Goal: Task Accomplishment & Management: Use online tool/utility

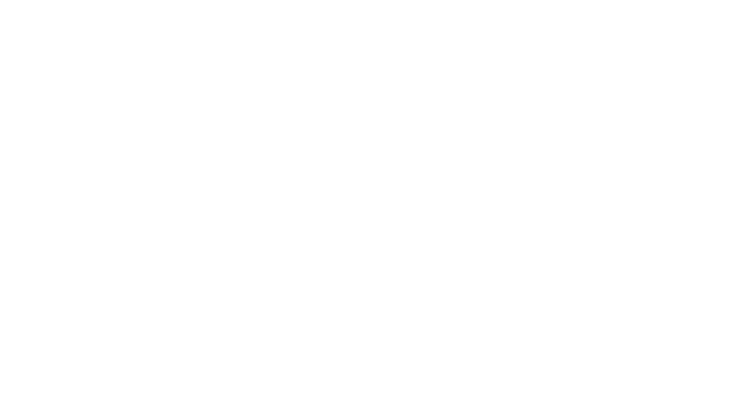
select select "Song"
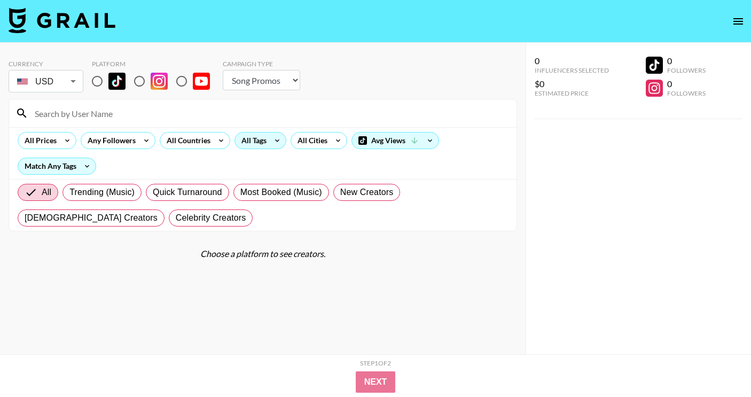
click at [261, 140] on div "All Tags" at bounding box center [252, 140] width 34 height 16
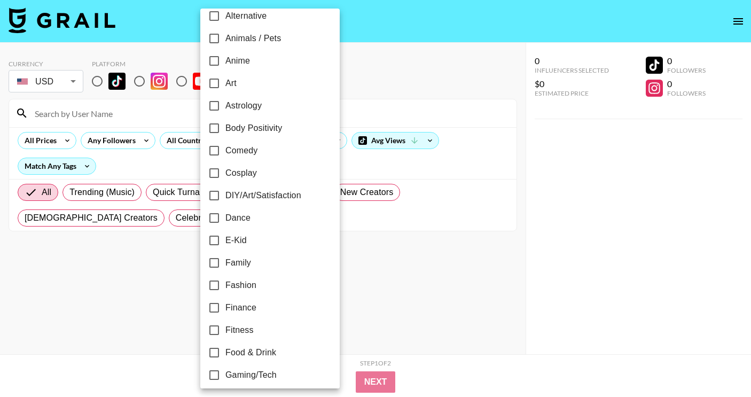
scroll to position [80, 0]
click at [99, 84] on div at bounding box center [375, 198] width 751 height 397
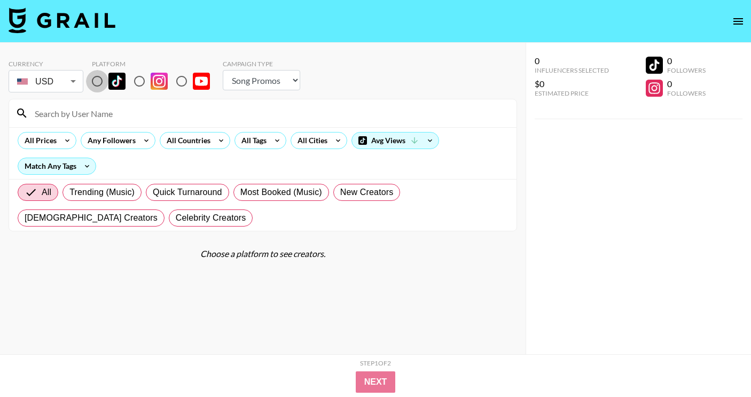
click at [99, 77] on input "radio" at bounding box center [97, 81] width 22 height 22
radio input "true"
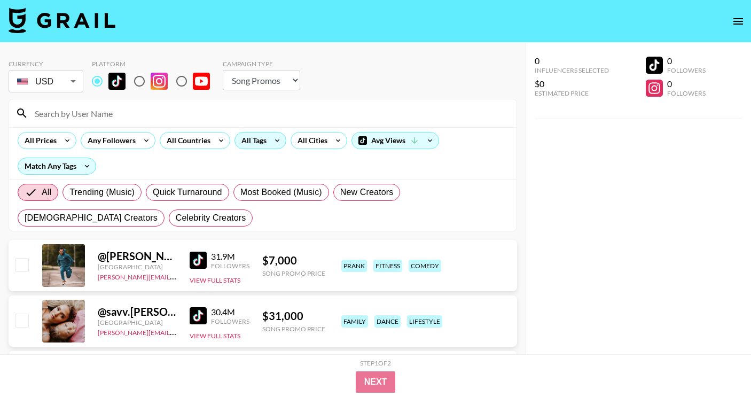
click at [254, 140] on div "All Tags" at bounding box center [252, 140] width 34 height 16
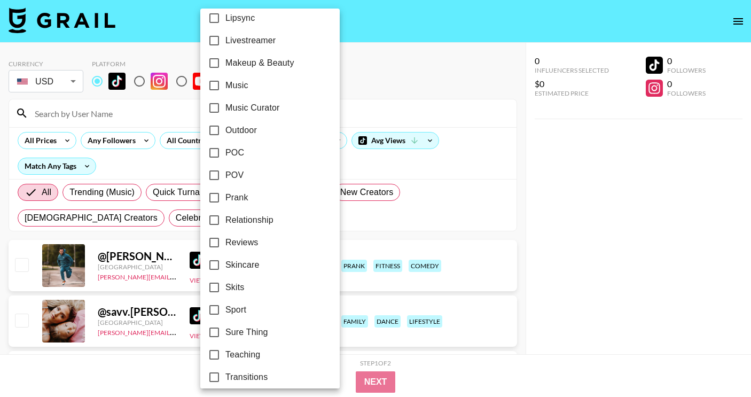
scroll to position [570, 0]
click at [250, 102] on span "Music Curator" at bounding box center [252, 108] width 54 height 13
click at [225, 102] on input "Music Curator" at bounding box center [214, 108] width 22 height 22
checkbox input "true"
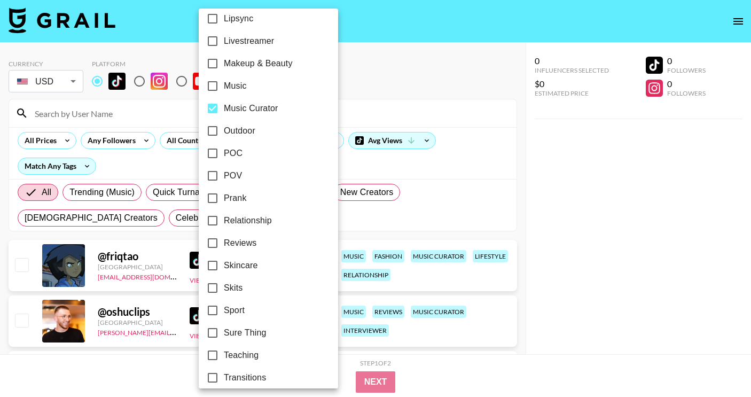
click at [245, 80] on span "Music" at bounding box center [235, 86] width 23 height 13
click at [224, 80] on input "Music" at bounding box center [212, 86] width 22 height 22
checkbox input "true"
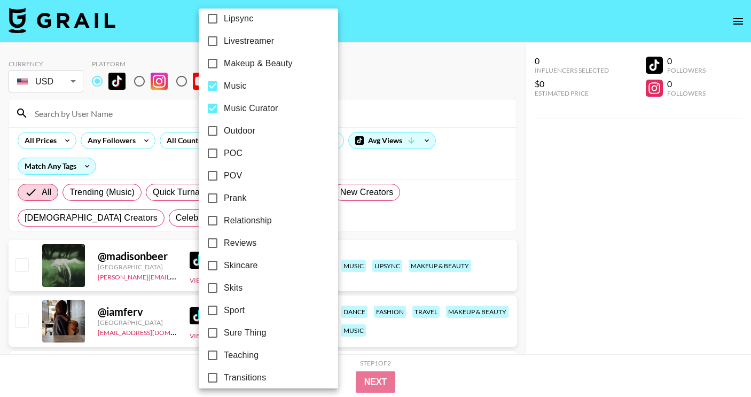
click at [588, 207] on div at bounding box center [375, 198] width 751 height 397
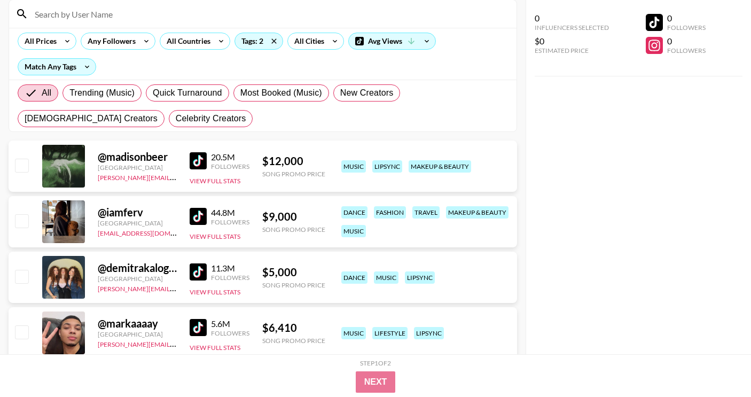
scroll to position [0, 0]
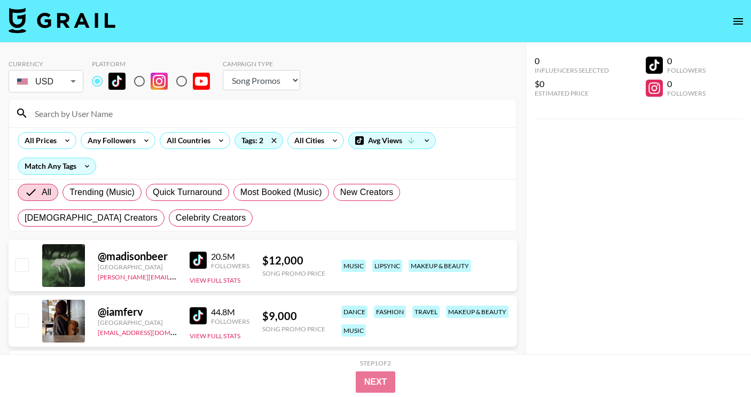
click at [201, 258] on img at bounding box center [198, 259] width 17 height 17
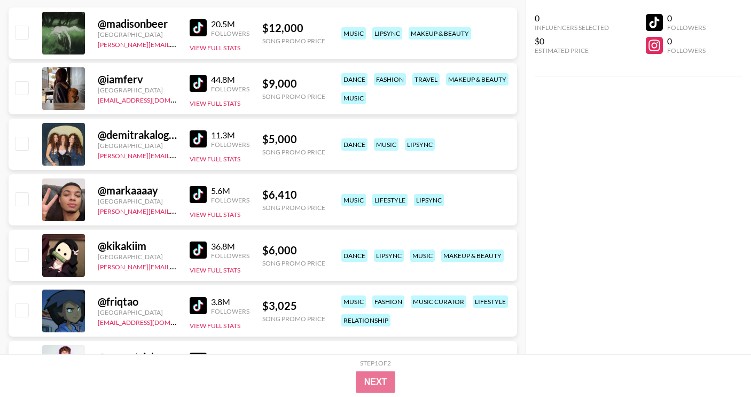
scroll to position [234, 0]
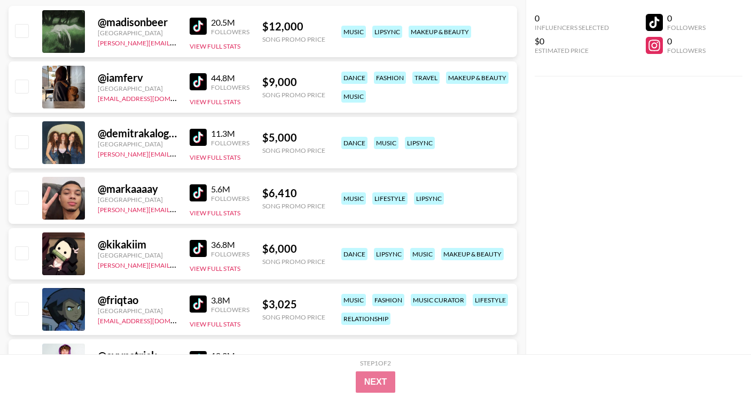
click at [190, 84] on img at bounding box center [198, 81] width 17 height 17
click at [189, 143] on div "@ demitrakalogeras [GEOGRAPHIC_DATA] [PERSON_NAME][EMAIL_ADDRESS][DOMAIN_NAME] …" at bounding box center [263, 142] width 508 height 51
click at [192, 142] on img at bounding box center [198, 137] width 17 height 17
click at [196, 191] on img at bounding box center [198, 192] width 17 height 17
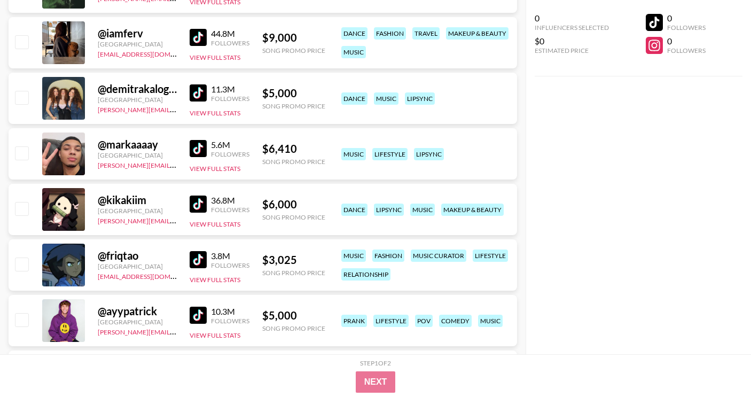
scroll to position [289, 0]
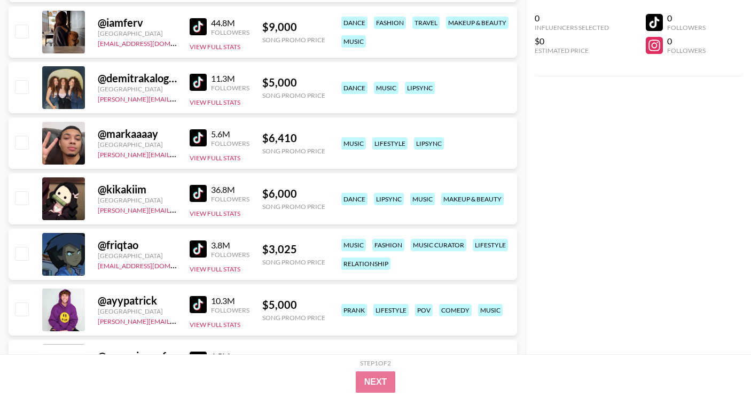
click at [208, 189] on link at bounding box center [200, 193] width 21 height 17
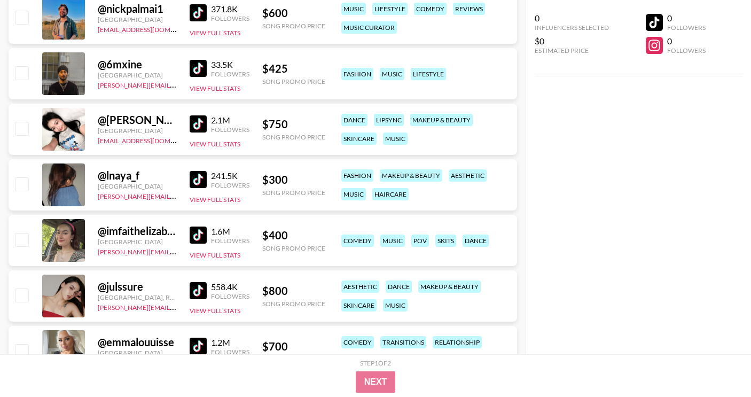
scroll to position [12811, 0]
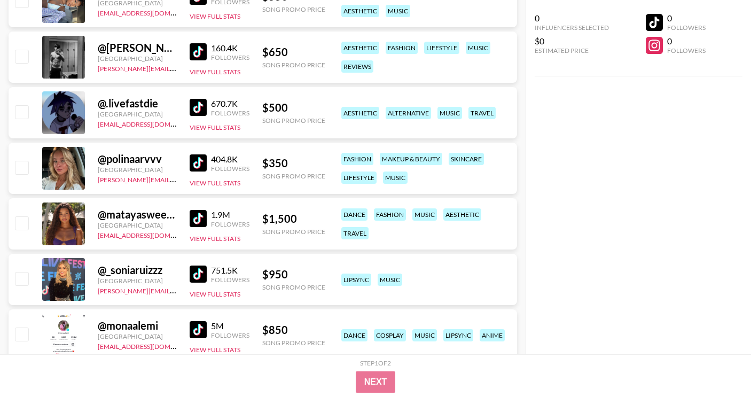
click at [715, 101] on div "0 Influencers Selected $0 Estimated Price 0 Followers 0 Followers" at bounding box center [637, 177] width 225 height 354
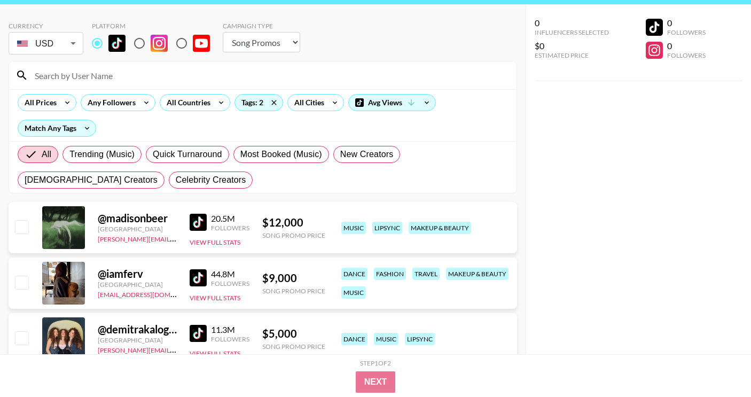
scroll to position [0, 0]
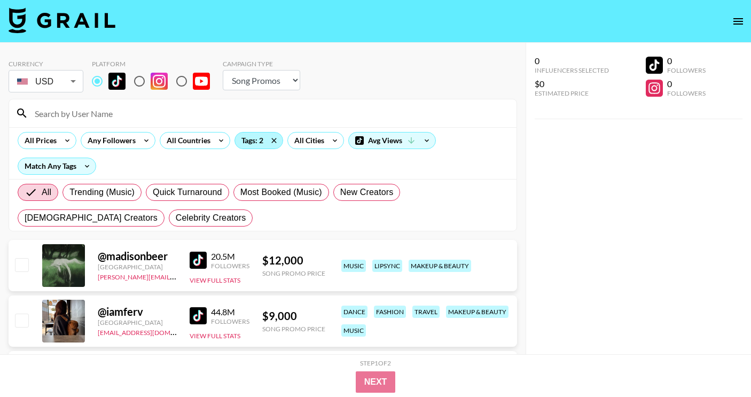
click at [247, 134] on div "Tags: 2" at bounding box center [259, 140] width 48 height 16
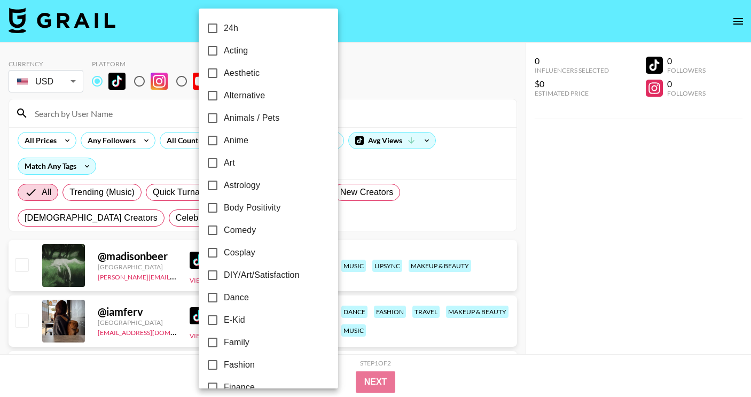
scroll to position [318, 0]
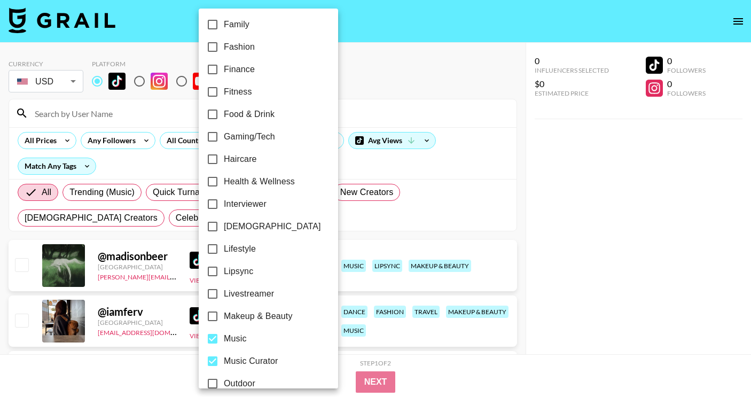
click at [654, 252] on div at bounding box center [375, 198] width 751 height 397
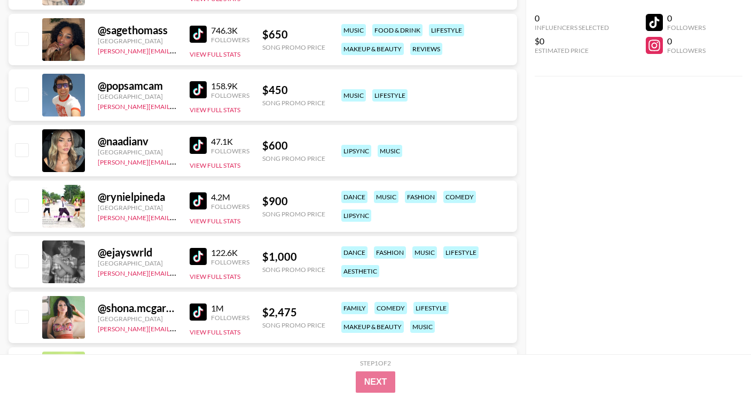
scroll to position [14772, 0]
click at [199, 87] on img at bounding box center [198, 90] width 17 height 17
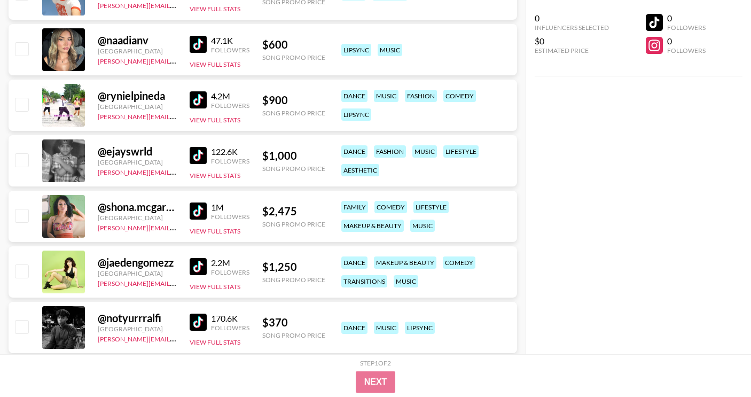
scroll to position [15027, 0]
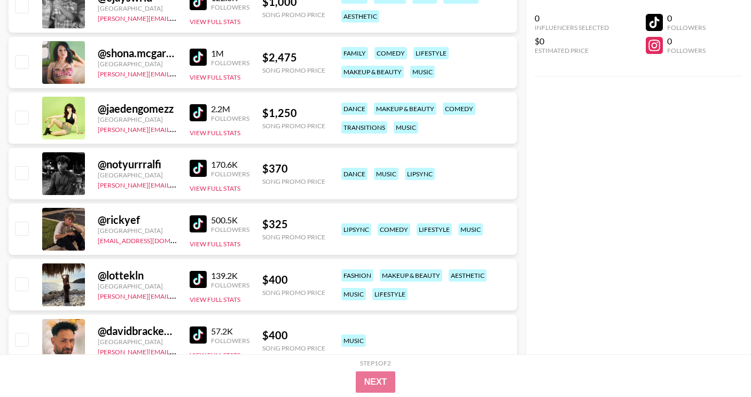
click at [203, 227] on img at bounding box center [198, 223] width 17 height 17
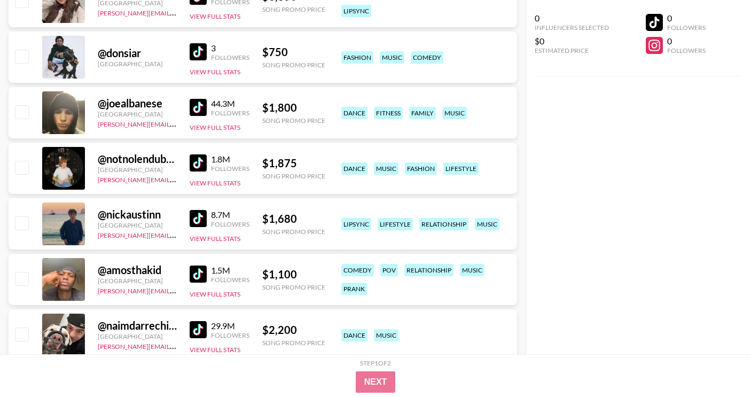
scroll to position [0, 0]
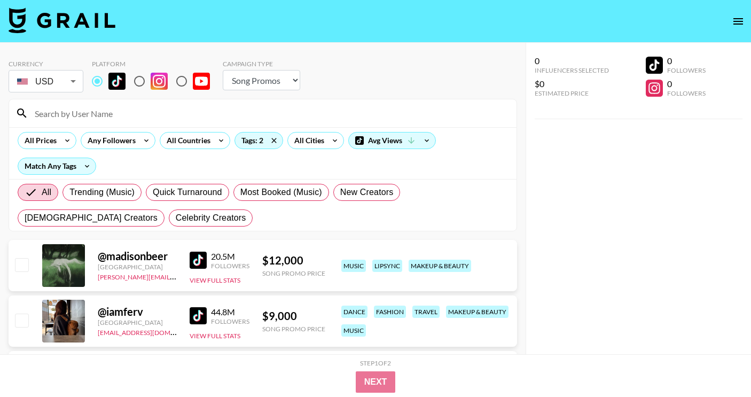
click at [87, 124] on div at bounding box center [262, 113] width 507 height 28
click at [87, 111] on input at bounding box center [269, 113] width 482 height 17
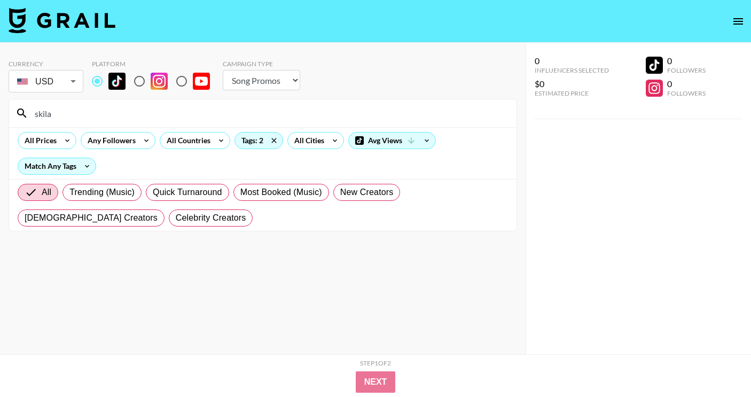
drag, startPoint x: 122, startPoint y: 107, endPoint x: 38, endPoint y: 107, distance: 83.8
click at [40, 107] on input "skila" at bounding box center [269, 113] width 482 height 17
click at [127, 113] on input "skila" at bounding box center [269, 113] width 482 height 17
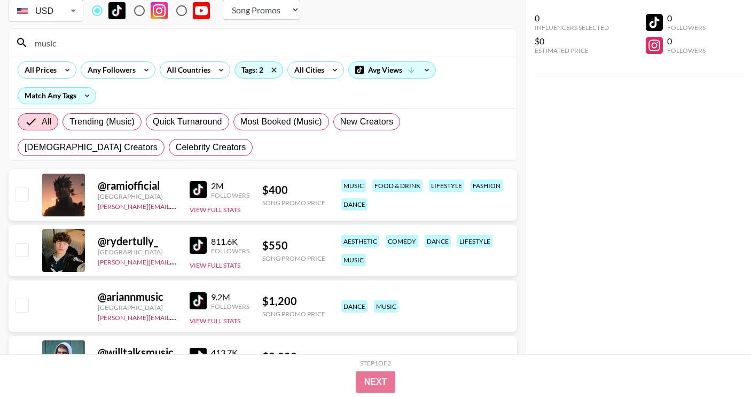
scroll to position [77, 0]
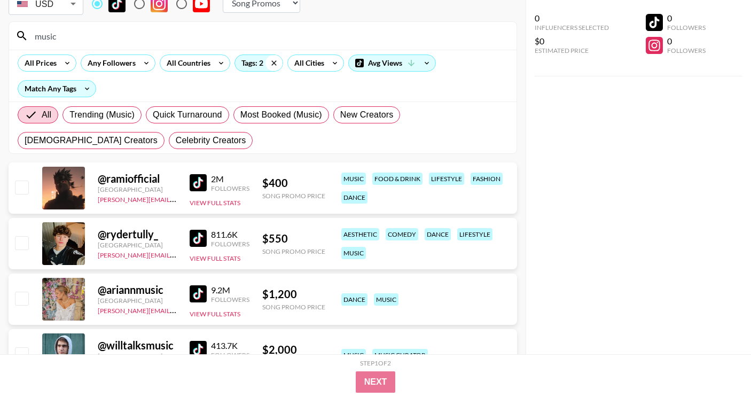
type input "music"
click at [275, 65] on icon at bounding box center [273, 62] width 5 height 5
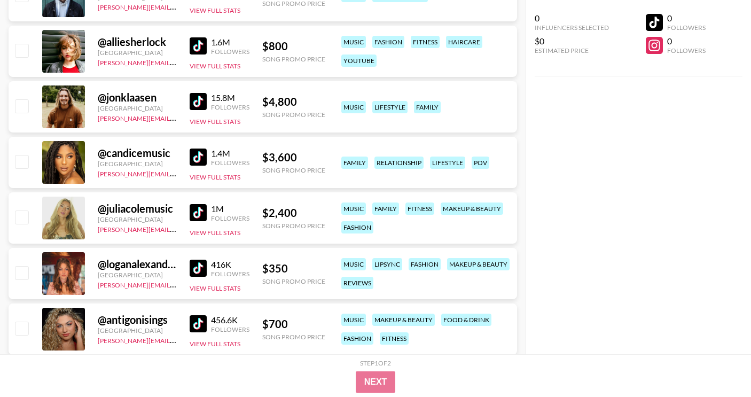
scroll to position [443, 0]
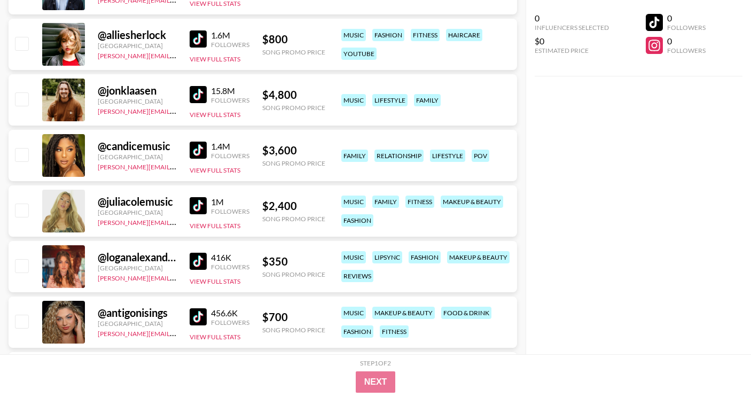
click at [193, 254] on img at bounding box center [198, 261] width 17 height 17
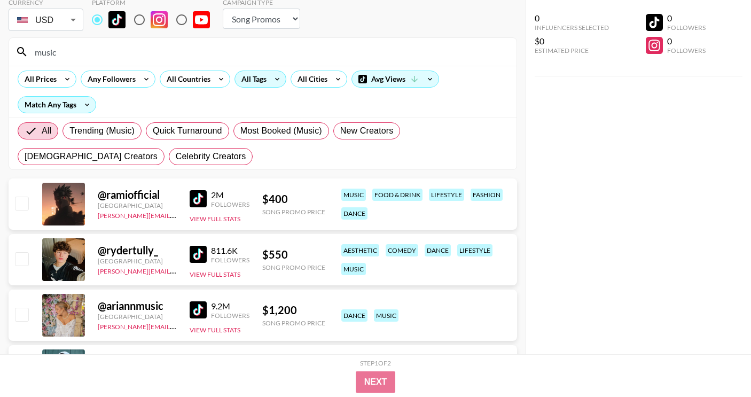
scroll to position [82, 0]
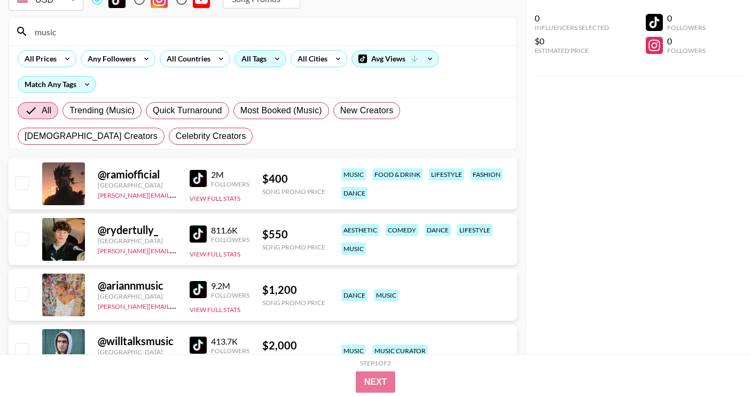
click at [198, 171] on img at bounding box center [198, 178] width 17 height 17
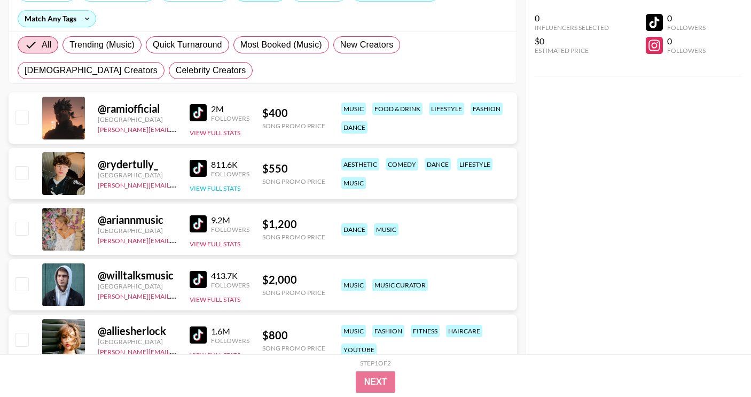
scroll to position [166, 0]
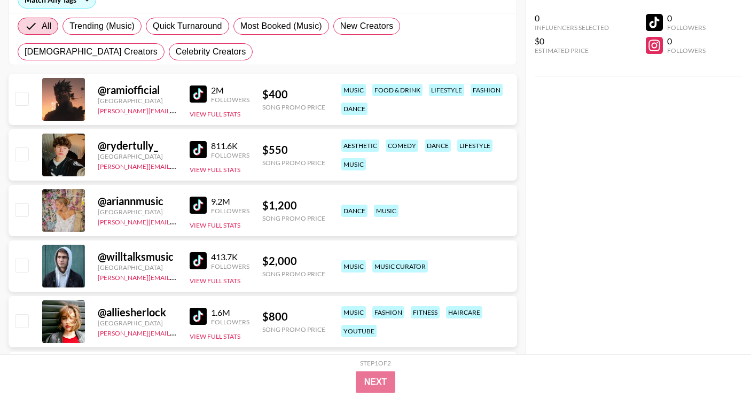
click at [199, 206] on img at bounding box center [198, 204] width 17 height 17
click at [201, 257] on img at bounding box center [198, 260] width 17 height 17
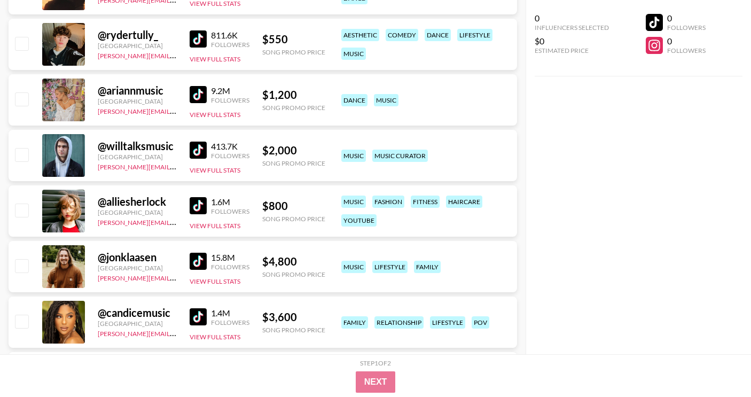
scroll to position [282, 0]
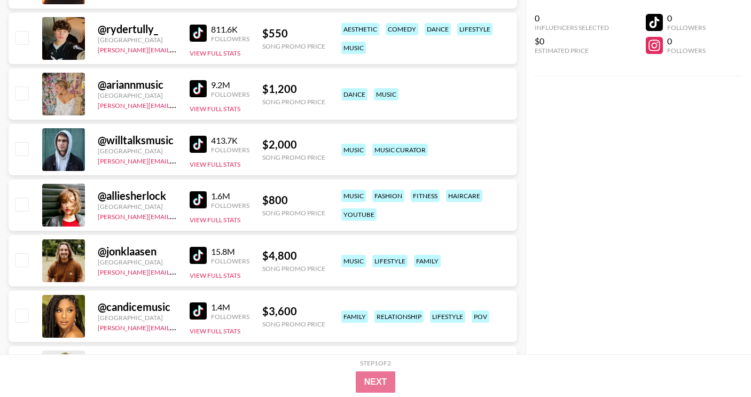
click at [204, 199] on img at bounding box center [198, 199] width 17 height 17
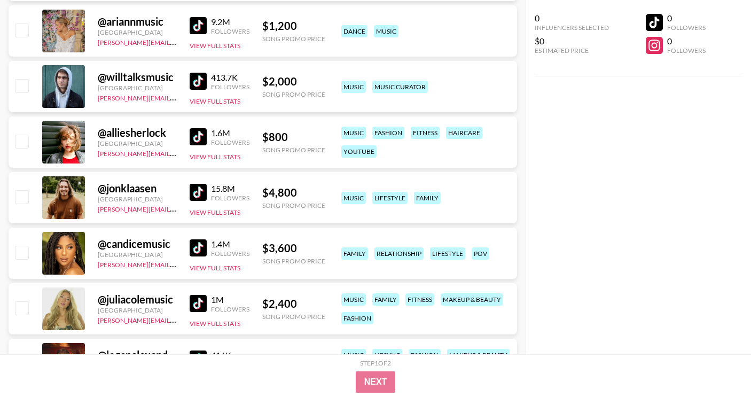
scroll to position [349, 0]
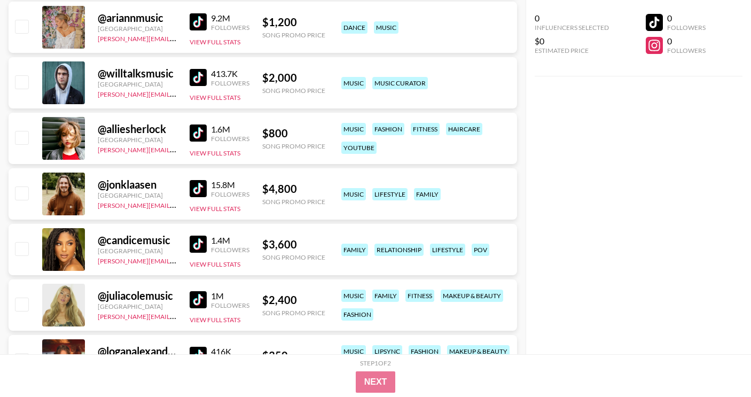
click at [193, 190] on img at bounding box center [198, 188] width 17 height 17
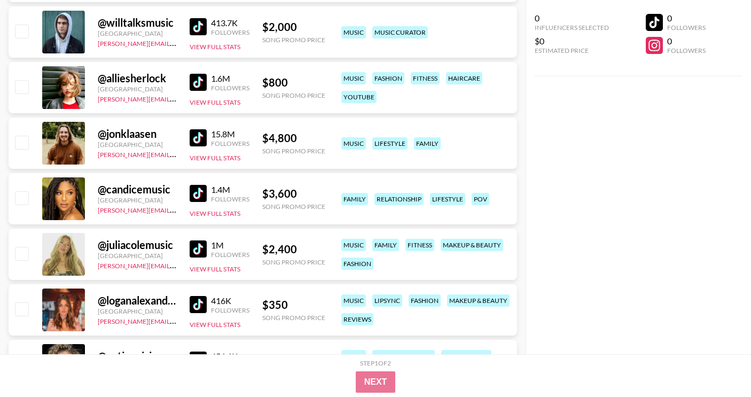
scroll to position [407, 0]
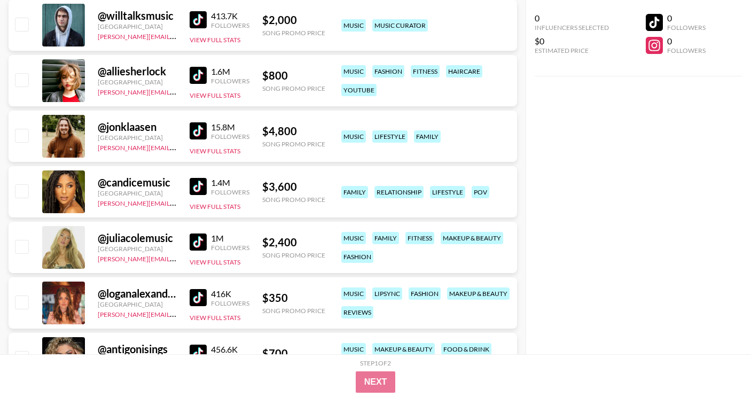
click at [201, 184] on img at bounding box center [198, 186] width 17 height 17
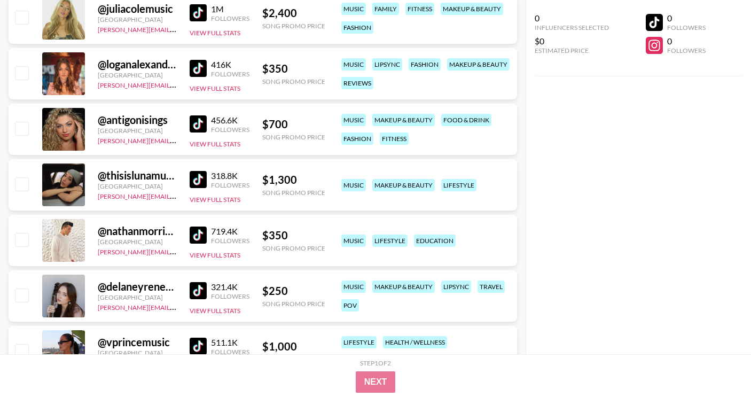
scroll to position [389, 0]
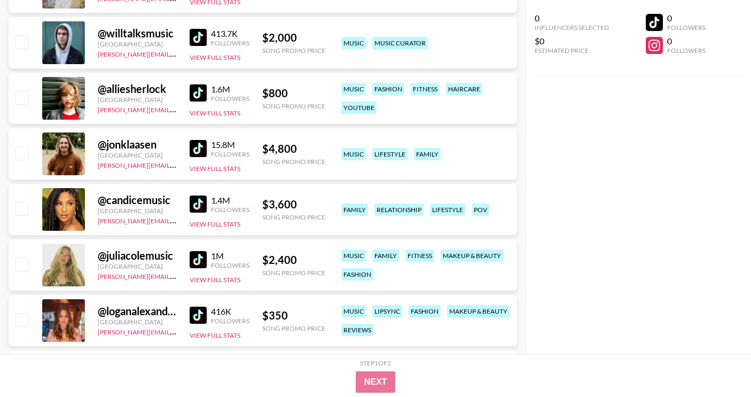
click at [201, 261] on img at bounding box center [198, 259] width 17 height 17
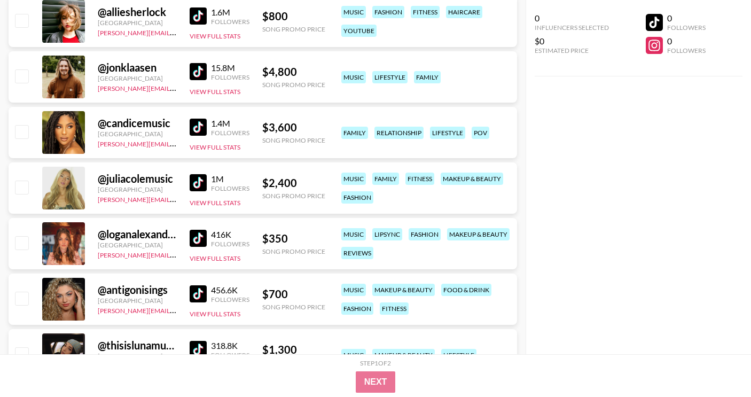
scroll to position [527, 0]
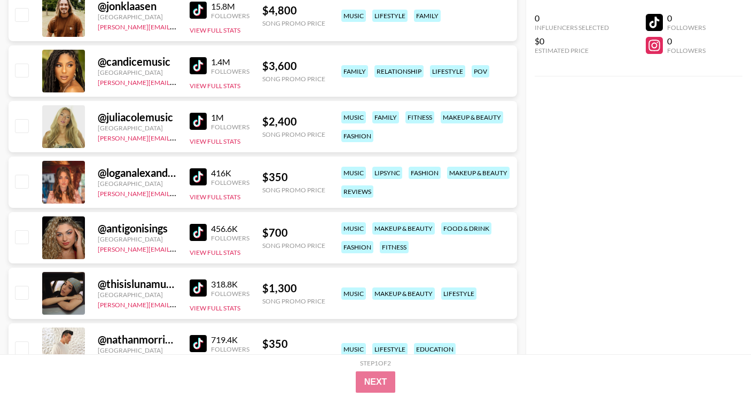
click at [201, 176] on img at bounding box center [198, 176] width 17 height 17
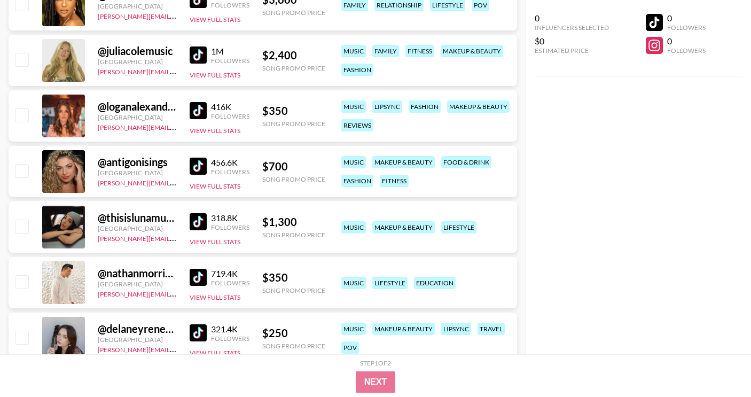
scroll to position [594, 0]
click at [199, 110] on img at bounding box center [198, 109] width 17 height 17
click at [201, 163] on img at bounding box center [198, 165] width 17 height 17
click at [195, 221] on img at bounding box center [198, 220] width 17 height 17
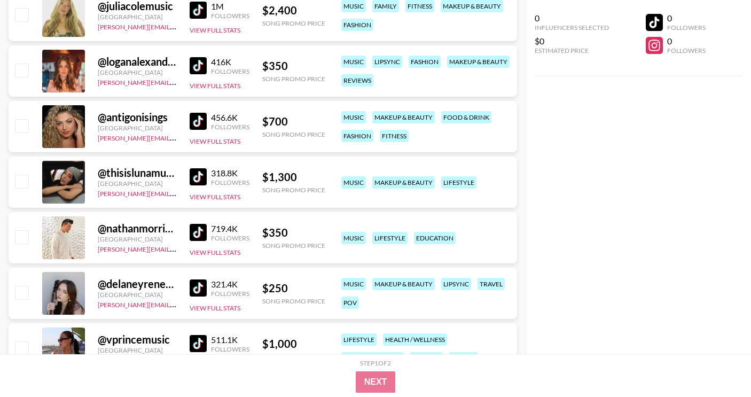
scroll to position [641, 0]
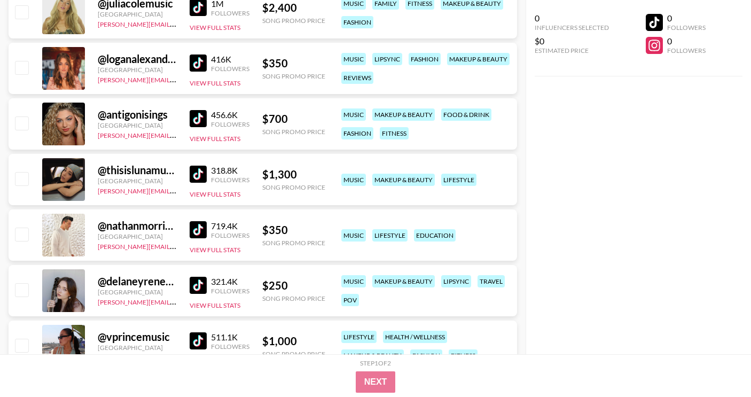
click at [192, 227] on img at bounding box center [198, 229] width 17 height 17
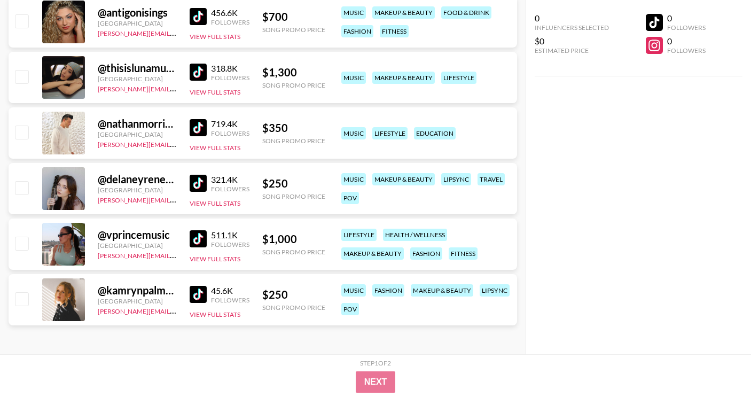
scroll to position [744, 0]
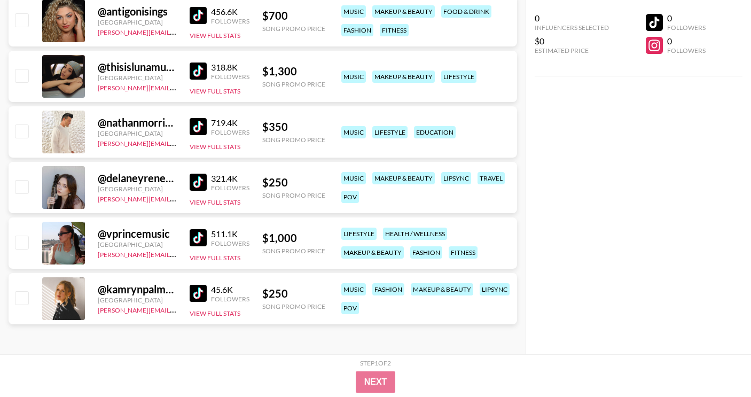
click at [203, 184] on img at bounding box center [198, 182] width 17 height 17
click at [207, 233] on link at bounding box center [200, 237] width 21 height 17
click at [199, 291] on img at bounding box center [198, 293] width 17 height 17
click at [196, 235] on img at bounding box center [198, 237] width 17 height 17
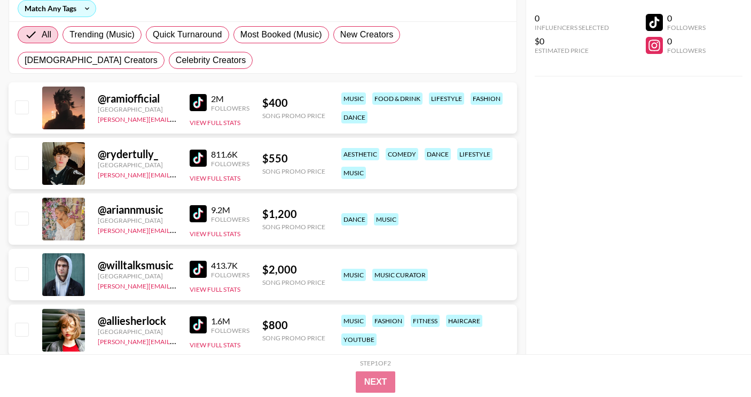
scroll to position [0, 0]
